Goal: Check status: Check status

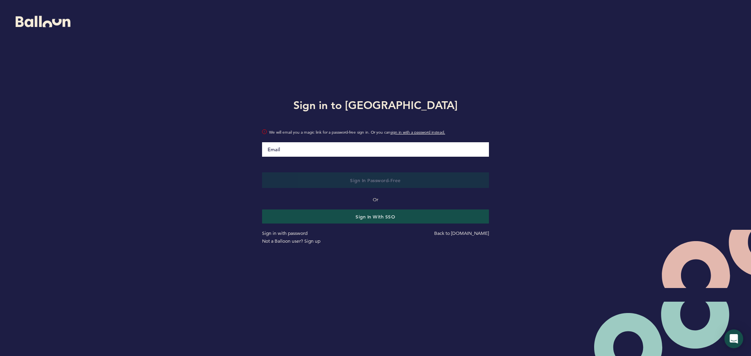
click at [362, 151] on input "Email" at bounding box center [375, 149] width 227 height 14
type input "[EMAIL_ADDRESS][DOMAIN_NAME]"
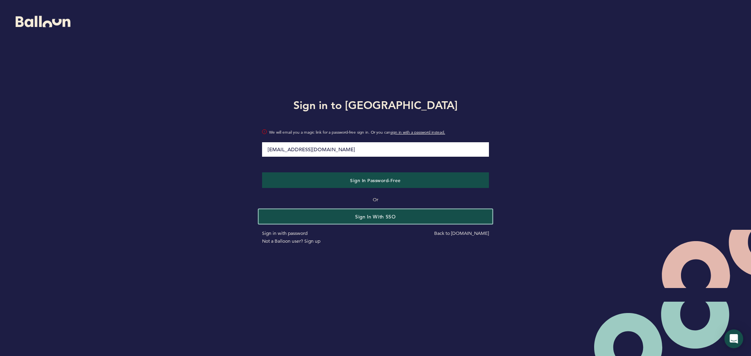
click at [405, 218] on button "Sign in with SSO" at bounding box center [375, 216] width 233 height 14
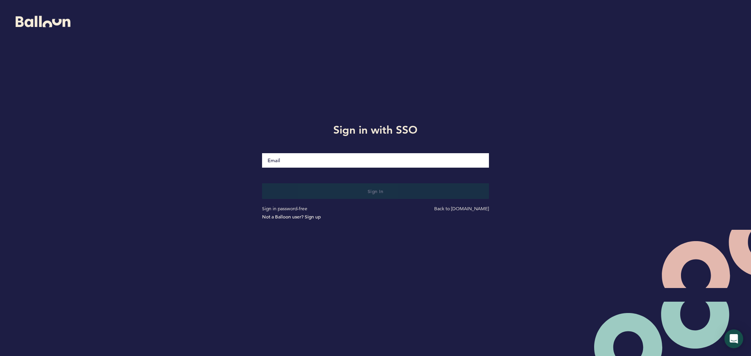
click at [305, 153] on div at bounding box center [375, 156] width 239 height 24
click at [311, 160] on input "Email" at bounding box center [375, 160] width 227 height 15
type input "[EMAIL_ADDRESS][DOMAIN_NAME]"
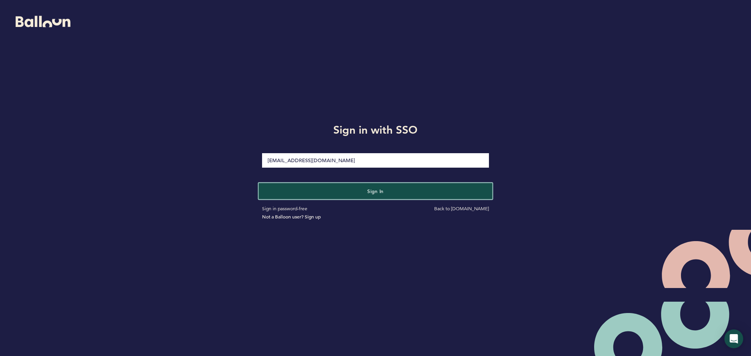
click at [413, 190] on button "Sign in" at bounding box center [375, 191] width 233 height 16
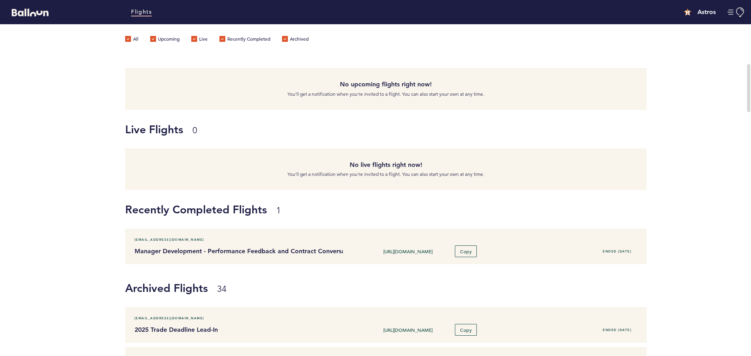
scroll to position [78, 0]
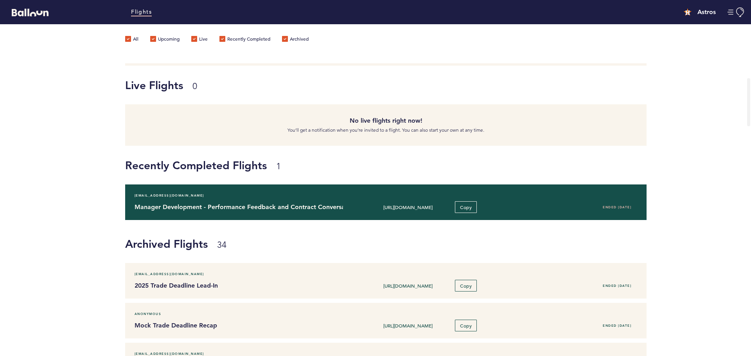
click at [357, 209] on div "[URL][DOMAIN_NAME] Copy" at bounding box center [429, 207] width 160 height 12
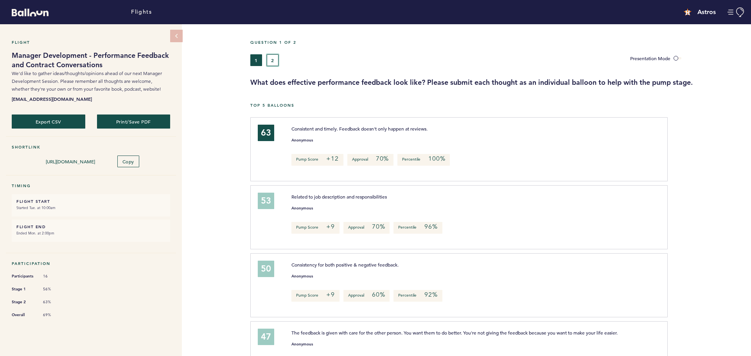
click at [272, 65] on button "2" at bounding box center [273, 60] width 12 height 12
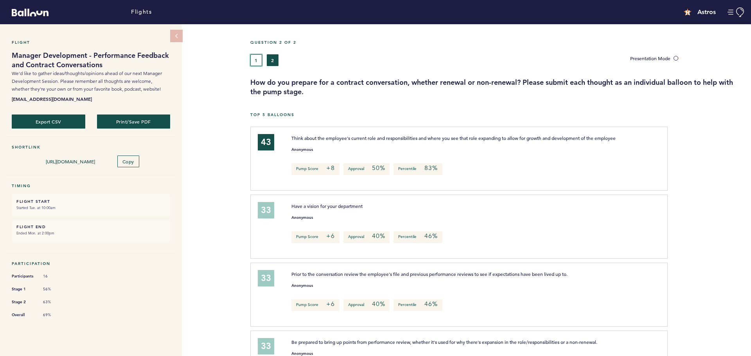
click at [251, 61] on button "1" at bounding box center [256, 60] width 12 height 12
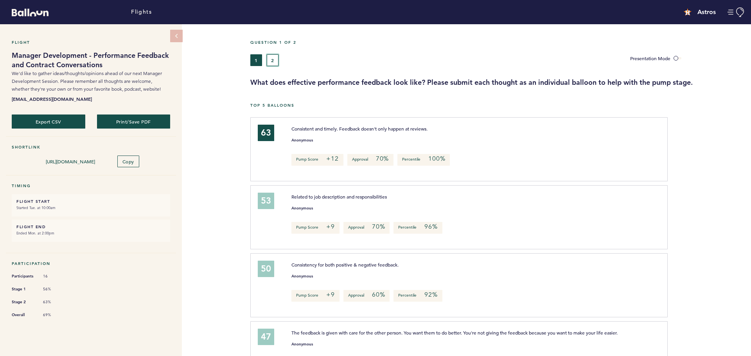
click at [275, 59] on button "2" at bounding box center [273, 60] width 12 height 12
